Goal: Communication & Community: Ask a question

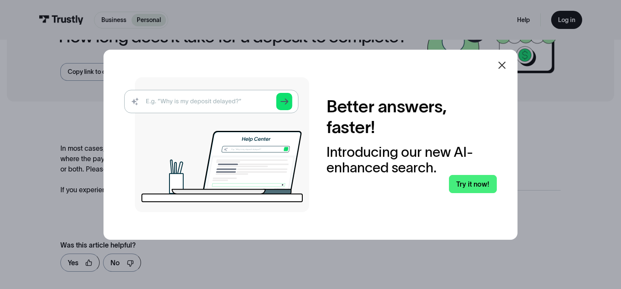
click at [500, 66] on icon at bounding box center [502, 64] width 7 height 7
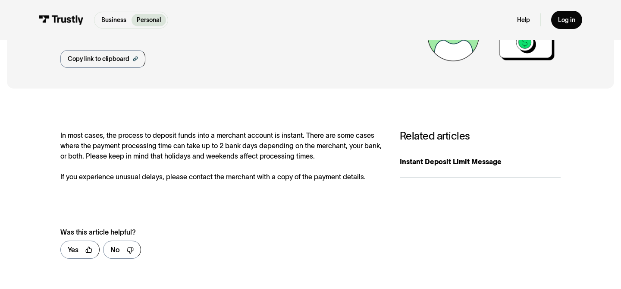
scroll to position [75, 0]
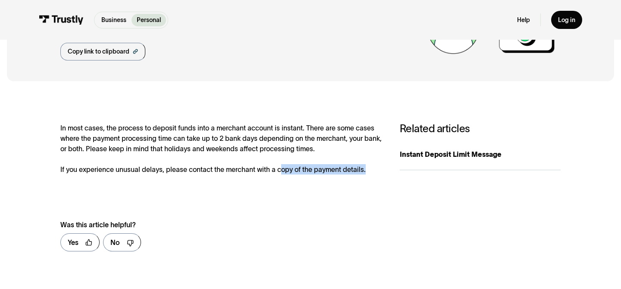
drag, startPoint x: 363, startPoint y: 170, endPoint x: 280, endPoint y: 172, distance: 82.9
click at [280, 172] on div "In most cases, the process to deposit funds into a merchant account is instant.…" at bounding box center [221, 149] width 322 height 52
click at [284, 185] on div "**********" at bounding box center [310, 190] width 500 height 135
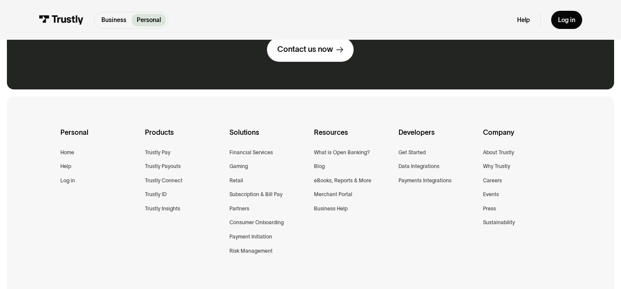
scroll to position [280, 0]
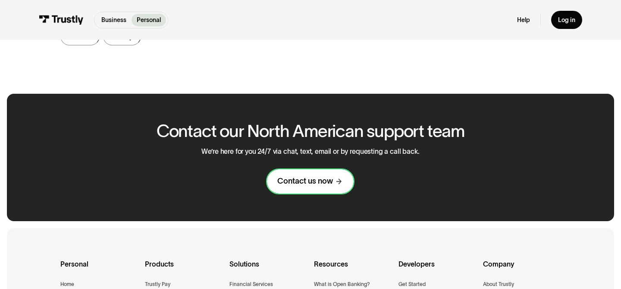
click at [346, 189] on link "Contact us now" at bounding box center [310, 181] width 87 height 24
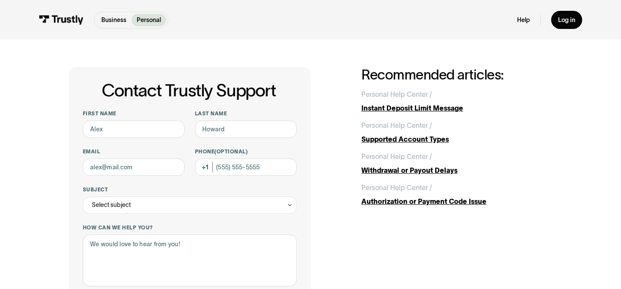
scroll to position [166, 0]
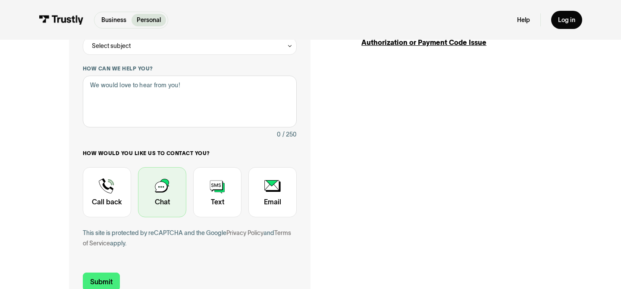
click at [172, 183] on div "Contact Trustly Support" at bounding box center [162, 192] width 48 height 50
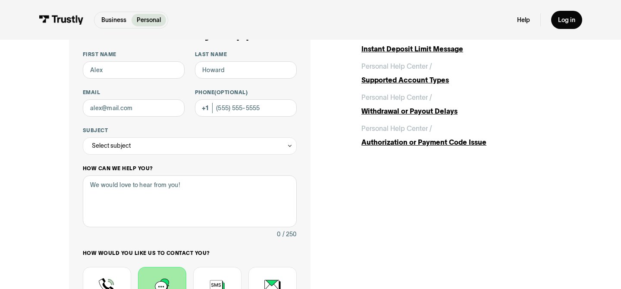
scroll to position [22, 0]
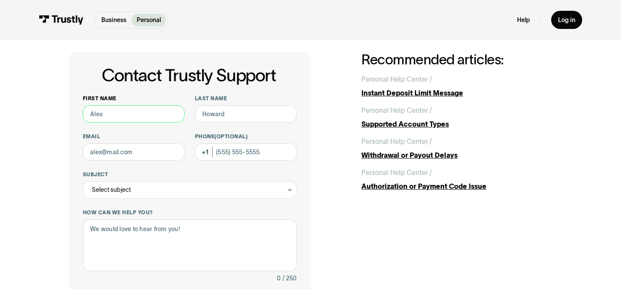
click at [157, 119] on input "First name" at bounding box center [134, 113] width 102 height 17
type input "[PERSON_NAME] [PERSON_NAME]"
type input "[PERSON_NAME]"
type input "[EMAIL_ADDRESS][MEDICAL_DATA][DOMAIN_NAME]"
type input "(079) 350-0700"
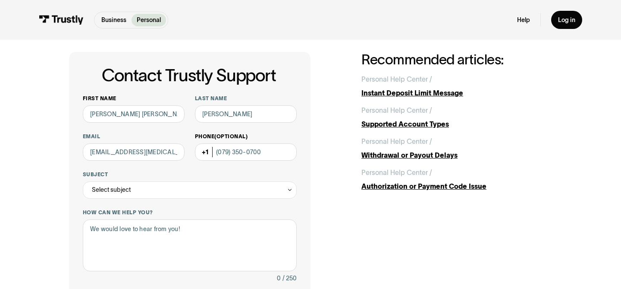
click at [207, 153] on div "Phone (Optional) [PHONE_NUMBER]" at bounding box center [246, 147] width 102 height 28
click at [212, 153] on div "Phone (Optional) [PHONE_NUMBER]" at bounding box center [246, 147] width 102 height 28
click at [221, 151] on input "(079) 350-0700" at bounding box center [246, 151] width 102 height 17
drag, startPoint x: 269, startPoint y: 153, endPoint x: 167, endPoint y: 144, distance: 101.8
click at [175, 148] on div "First name [PERSON_NAME] [PERSON_NAME] Last name [PERSON_NAME] Email [PERSON_NA…" at bounding box center [190, 248] width 214 height 307
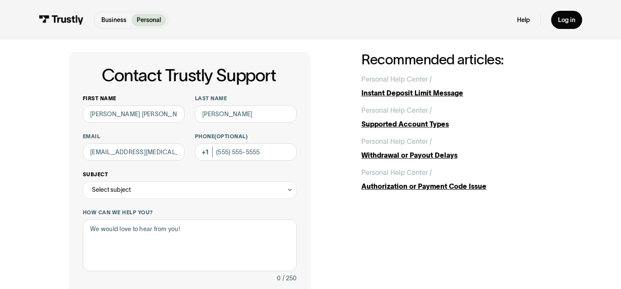
click at [172, 183] on div "Select subject" at bounding box center [190, 189] width 214 height 17
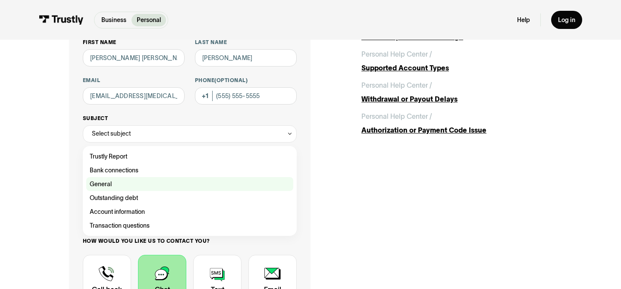
scroll to position [79, 0]
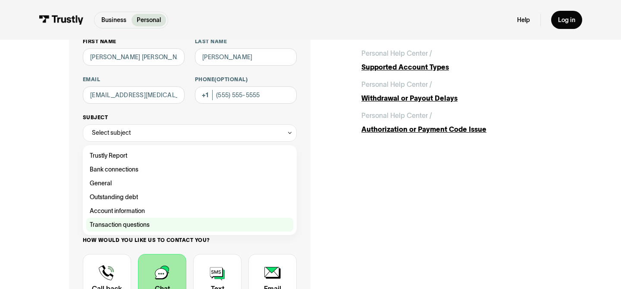
click at [156, 226] on div "Contact Trustly Support" at bounding box center [189, 224] width 207 height 14
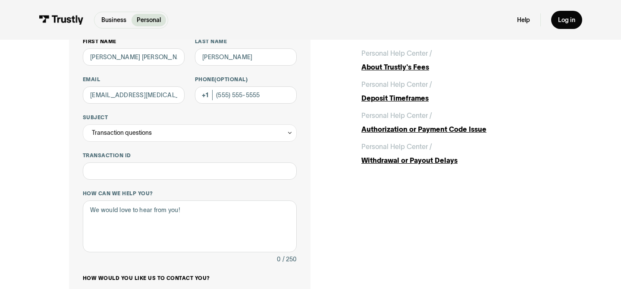
click at [192, 145] on div "**********" at bounding box center [190, 210] width 214 height 345
click at [196, 134] on div "Transaction questions" at bounding box center [190, 132] width 214 height 17
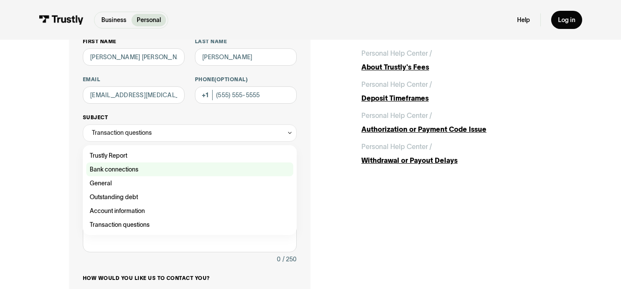
click at [162, 165] on div "Contact Trustly Support" at bounding box center [189, 169] width 207 height 14
type input "**********"
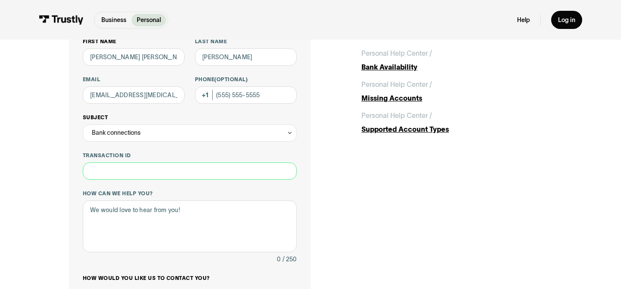
click at [162, 165] on input "Transaction ID" at bounding box center [190, 170] width 214 height 17
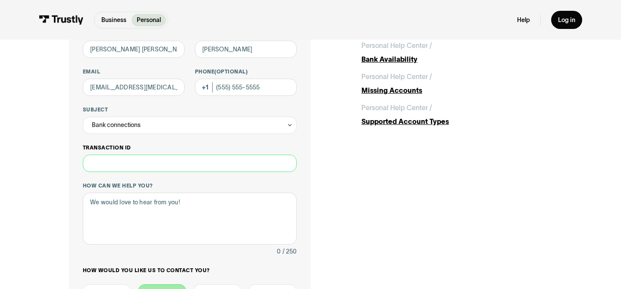
scroll to position [91, 0]
